Goal: Task Accomplishment & Management: Manage account settings

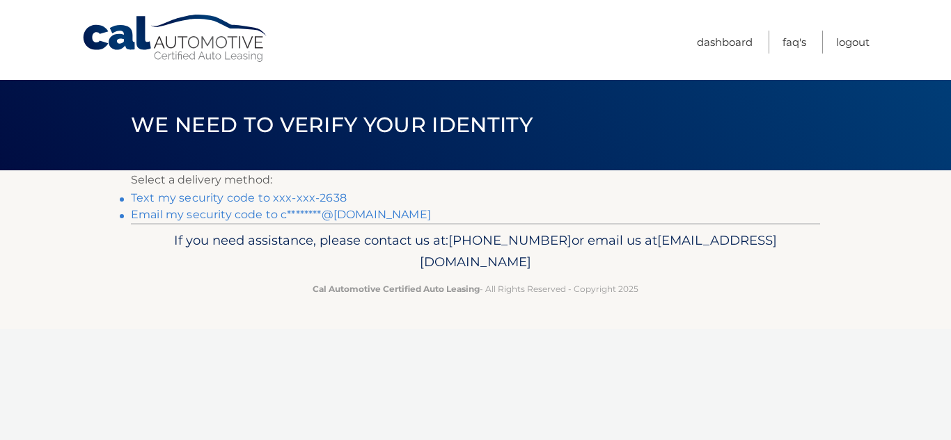
click at [247, 196] on link "Text my security code to xxx-xxx-2638" at bounding box center [239, 197] width 216 height 13
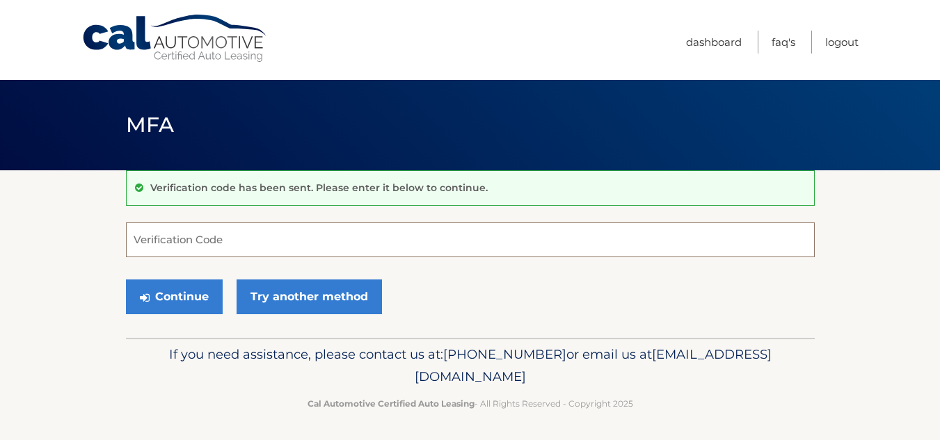
click at [244, 244] on input "Verification Code" at bounding box center [470, 240] width 689 height 35
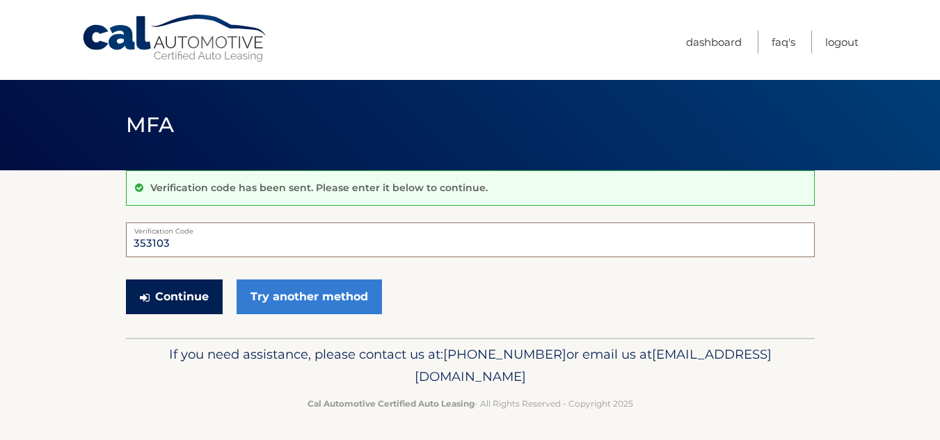
type input "353103"
click at [173, 298] on button "Continue" at bounding box center [174, 297] width 97 height 35
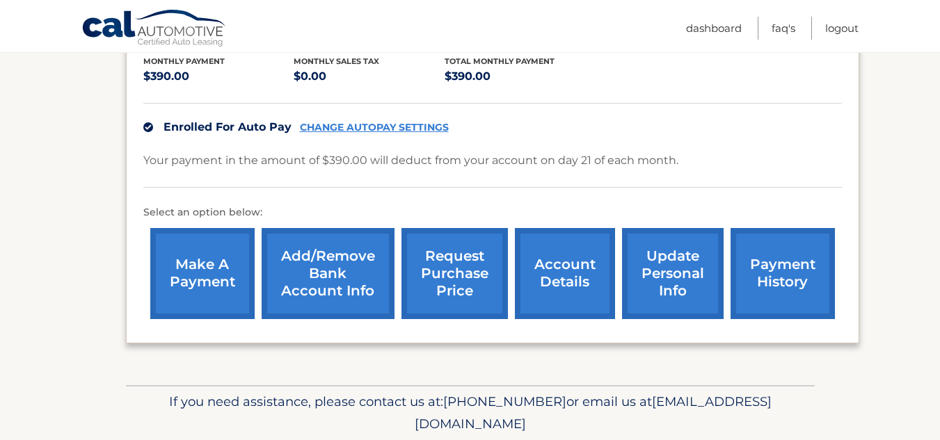
scroll to position [301, 0]
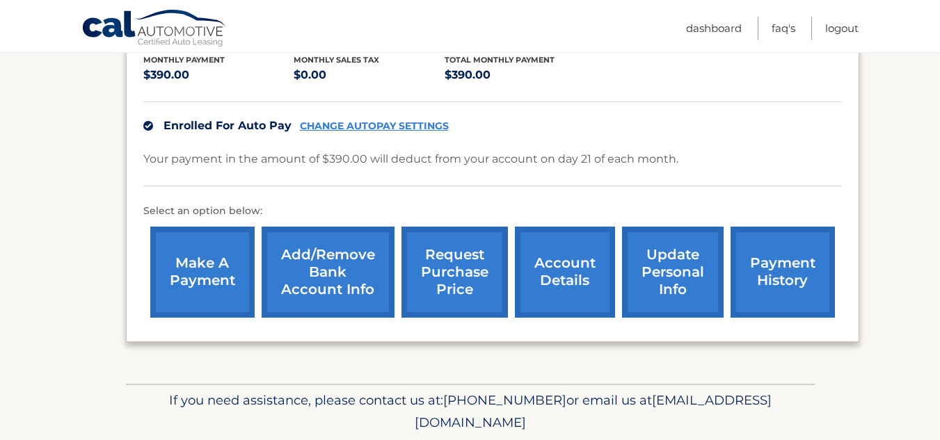
click at [321, 269] on link "Add/Remove bank account info" at bounding box center [328, 272] width 133 height 91
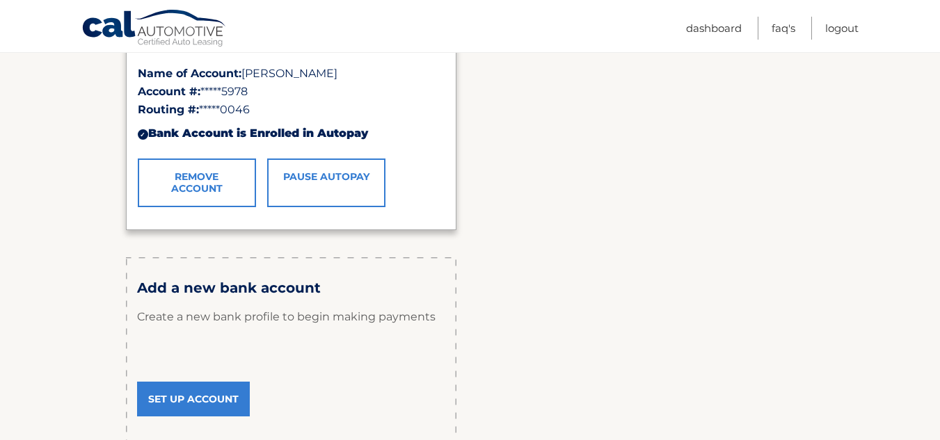
scroll to position [349, 0]
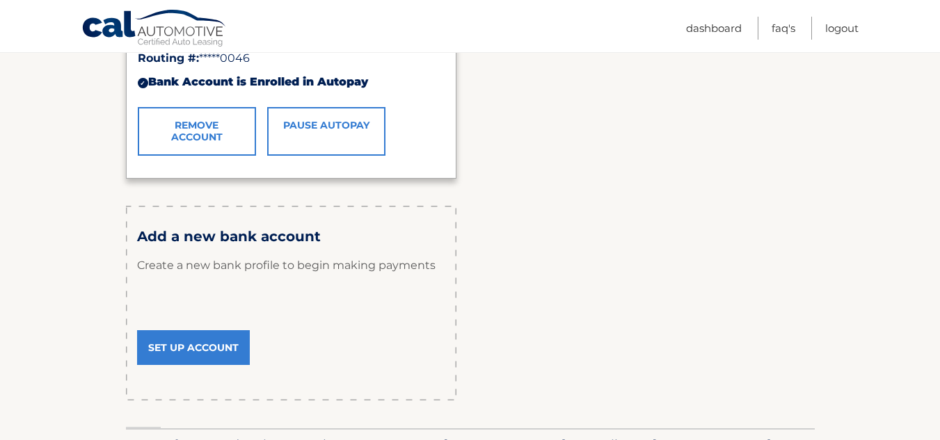
click at [194, 347] on link "Set Up Account" at bounding box center [193, 348] width 113 height 35
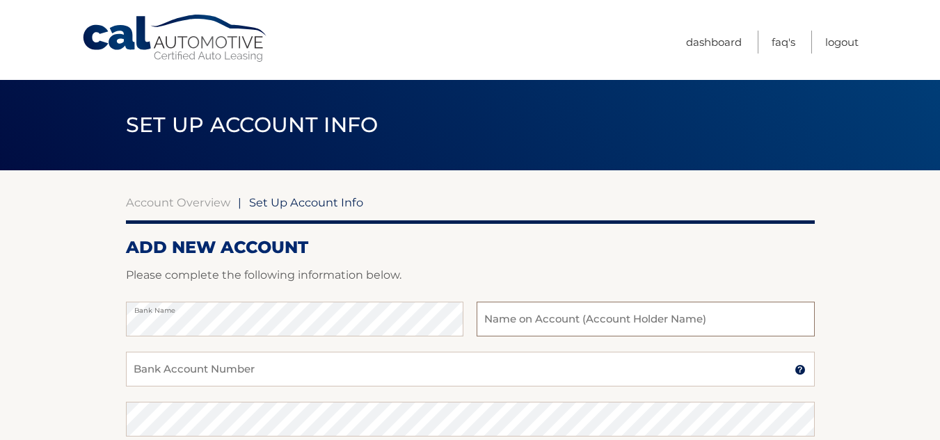
click at [482, 318] on input "text" at bounding box center [645, 319] width 337 height 35
type input "[PERSON_NAME]"
click at [273, 369] on input "Bank Account Number" at bounding box center [470, 369] width 689 height 35
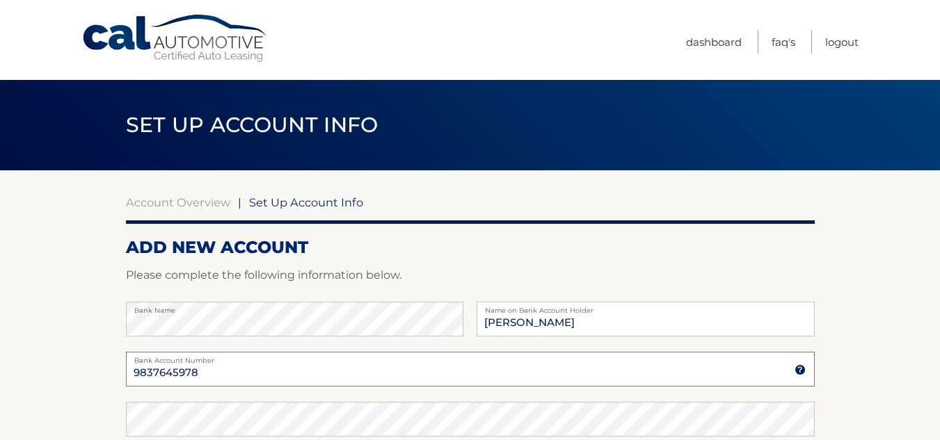
type input "9837645978"
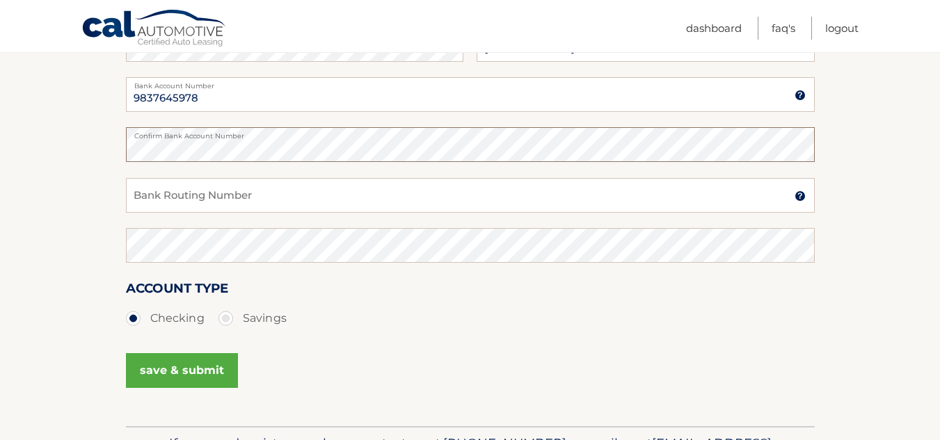
scroll to position [278, 0]
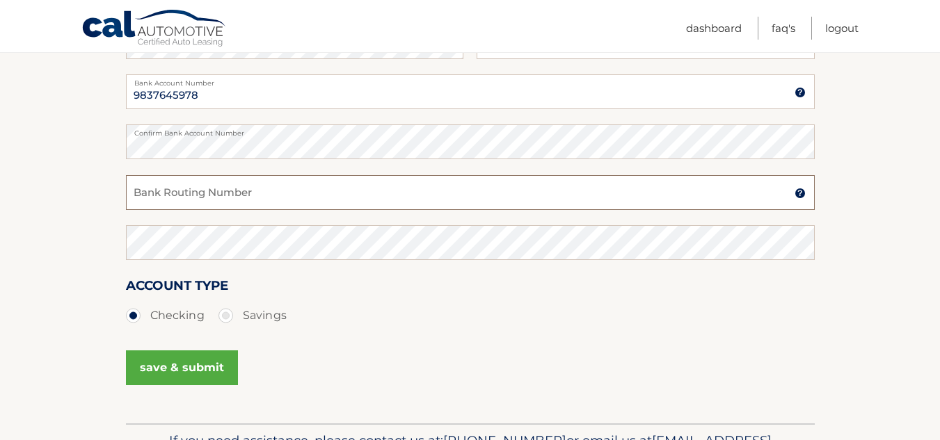
click at [198, 192] on input "Bank Routing Number" at bounding box center [470, 192] width 689 height 35
type input "022000046"
click at [209, 366] on button "save & submit" at bounding box center [182, 368] width 112 height 35
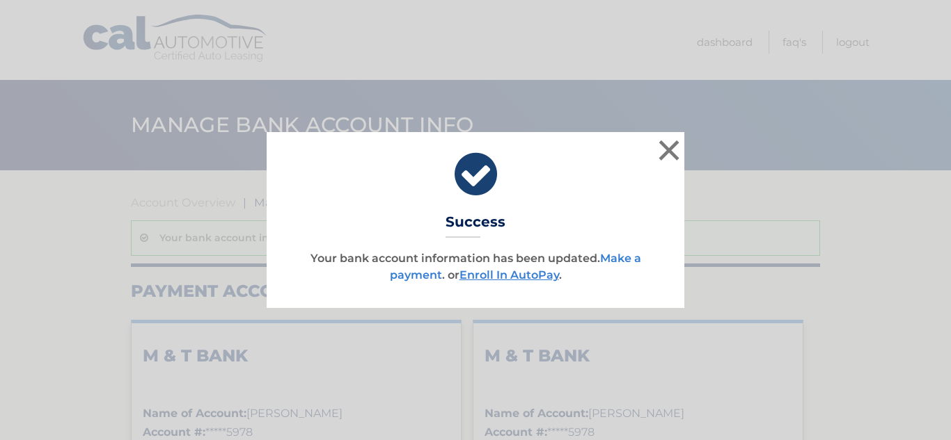
click at [410, 276] on link "Make a payment" at bounding box center [515, 267] width 251 height 30
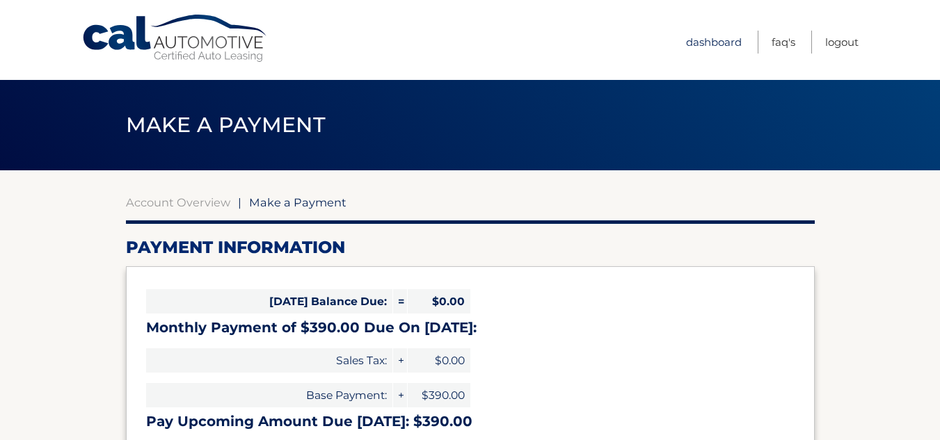
click at [706, 43] on link "Dashboard" at bounding box center [714, 42] width 56 height 23
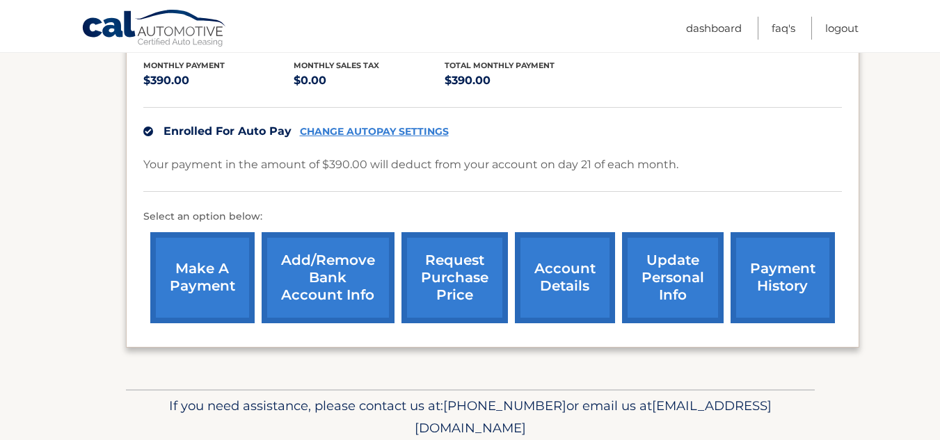
scroll to position [302, 0]
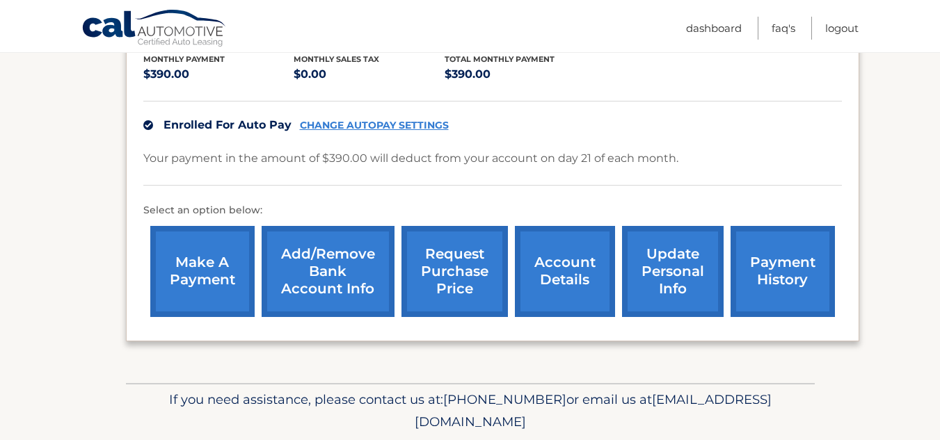
click at [771, 276] on link "payment history" at bounding box center [783, 271] width 104 height 91
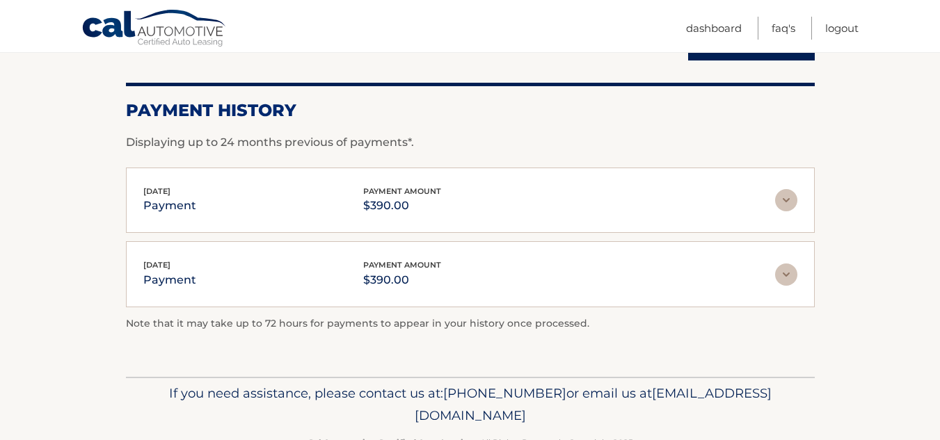
scroll to position [177, 0]
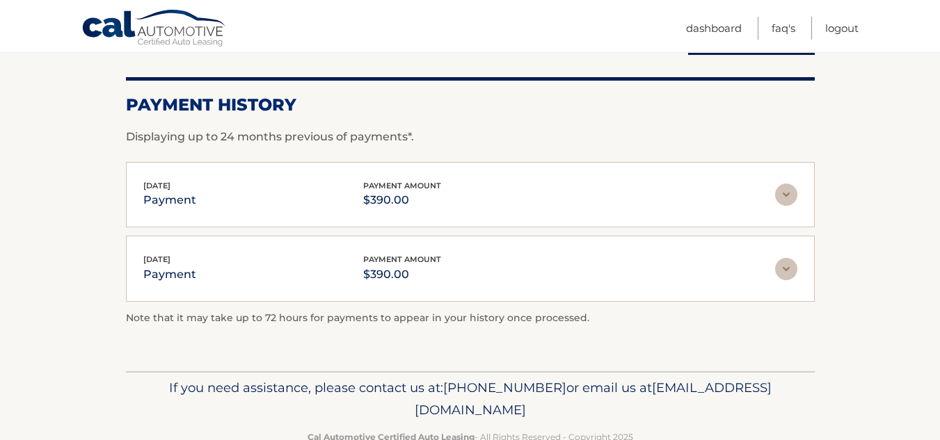
click at [784, 197] on img at bounding box center [786, 195] width 22 height 22
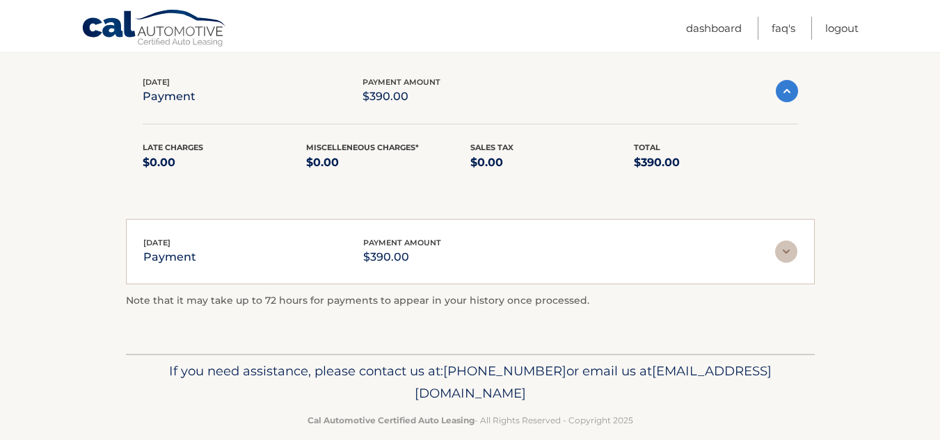
scroll to position [0, 0]
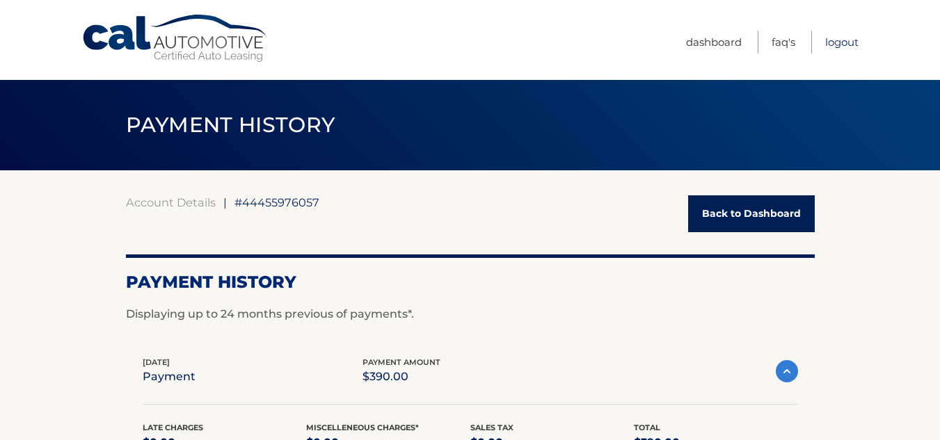
click at [839, 43] on link "Logout" at bounding box center [841, 42] width 33 height 23
